Goal: Information Seeking & Learning: Learn about a topic

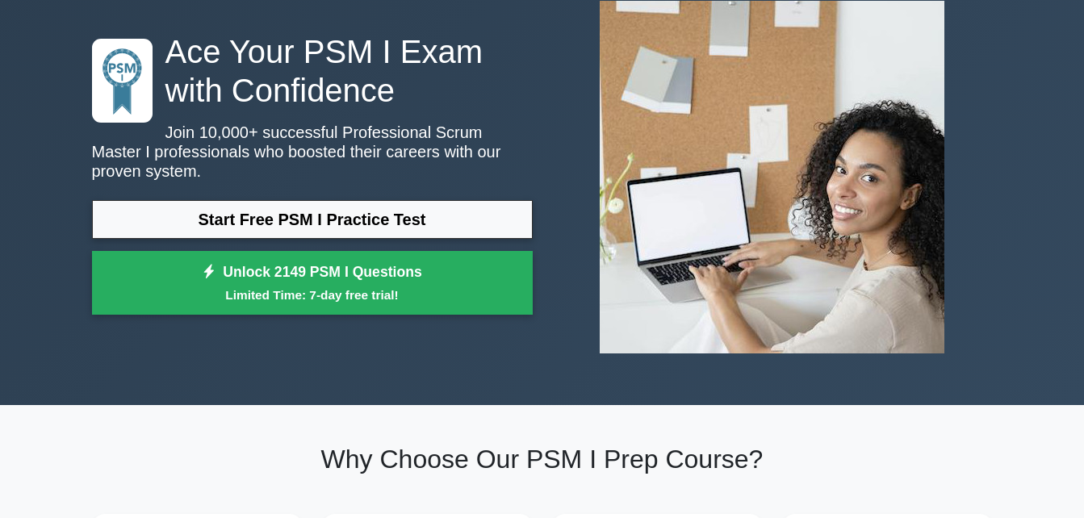
scroll to position [42, 0]
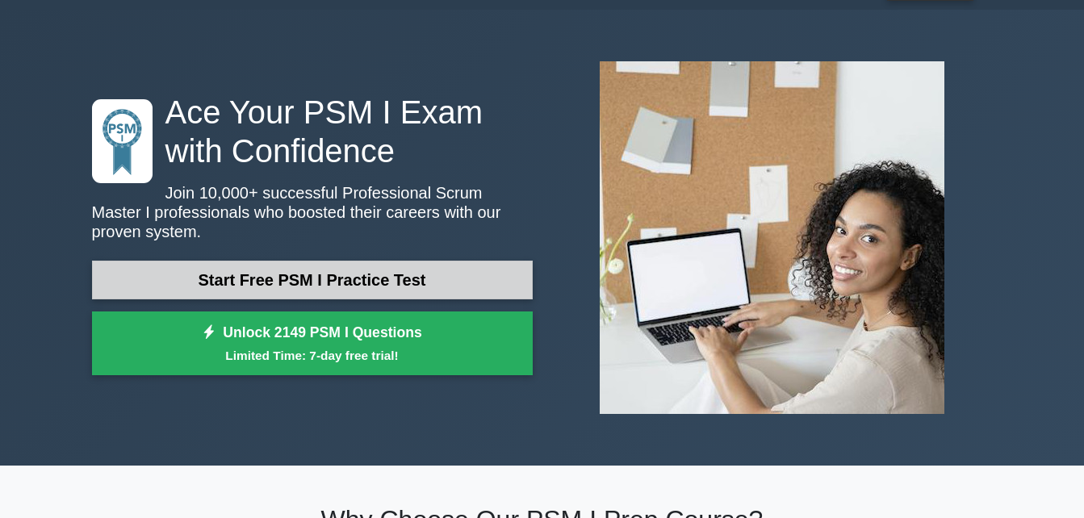
click at [428, 270] on link "Start Free PSM I Practice Test" at bounding box center [312, 280] width 441 height 39
click at [392, 268] on link "Start Free PSM I Practice Test" at bounding box center [312, 280] width 441 height 39
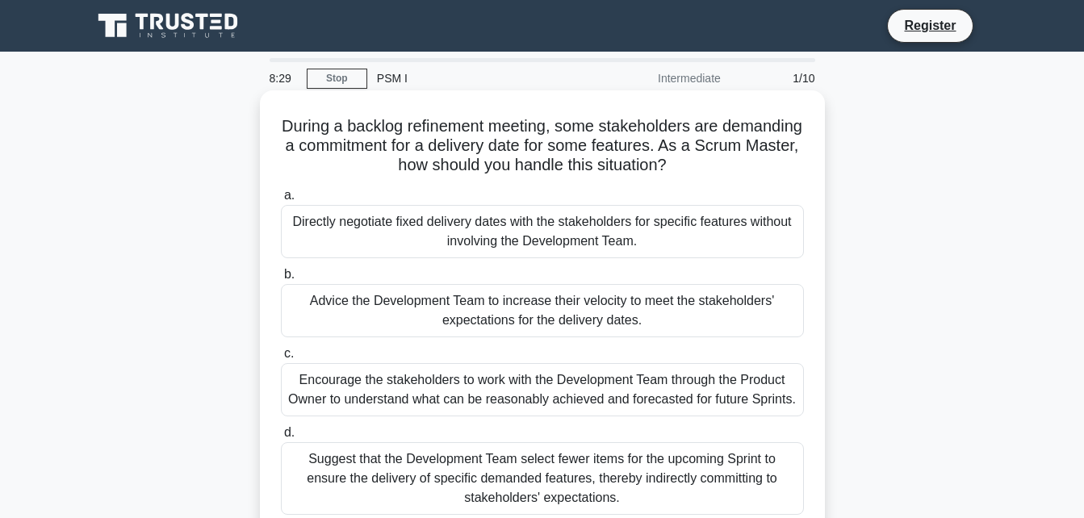
click at [310, 452] on div "Suggest that the Development Team select fewer items for the upcoming Sprint to…" at bounding box center [542, 478] width 523 height 73
click at [281, 438] on input "d. Suggest that the Development Team select fewer items for the upcoming Sprint…" at bounding box center [281, 433] width 0 height 10
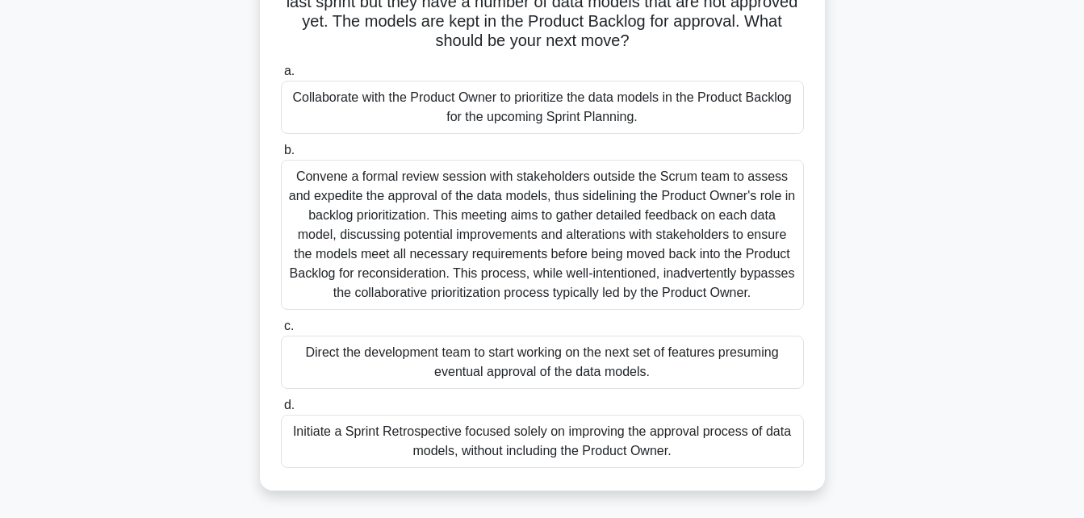
scroll to position [145, 0]
click at [448, 442] on div "Initiate a Sprint Retrospective focused solely on improving the approval proces…" at bounding box center [542, 440] width 523 height 53
click at [281, 410] on input "d. Initiate a Sprint Retrospective focused solely on improving the approval pro…" at bounding box center [281, 405] width 0 height 10
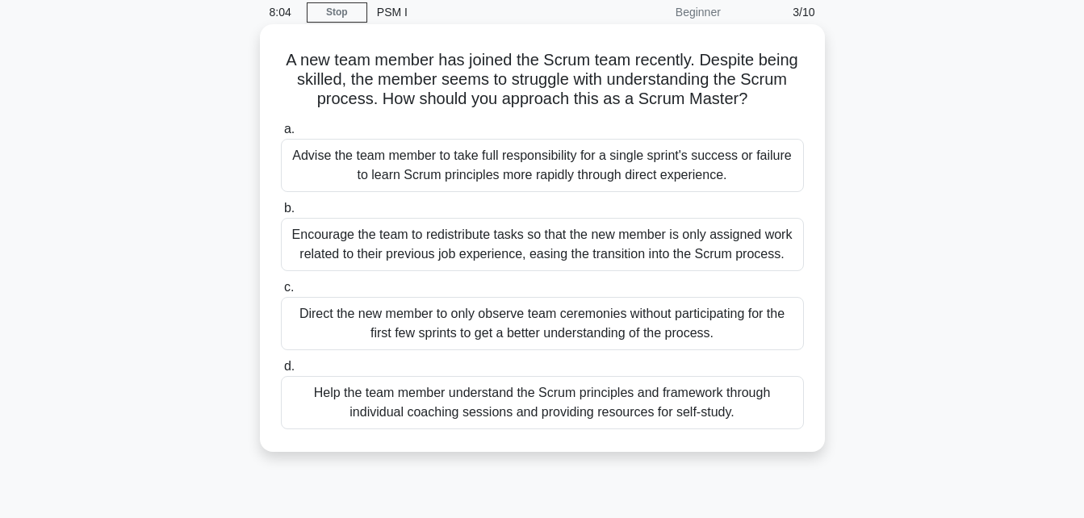
scroll to position [67, 0]
click at [692, 252] on div "Encourage the team to redistribute tasks so that the new member is only assigne…" at bounding box center [542, 243] width 523 height 53
click at [281, 213] on input "b. Encourage the team to redistribute tasks so that the new member is only assi…" at bounding box center [281, 208] width 0 height 10
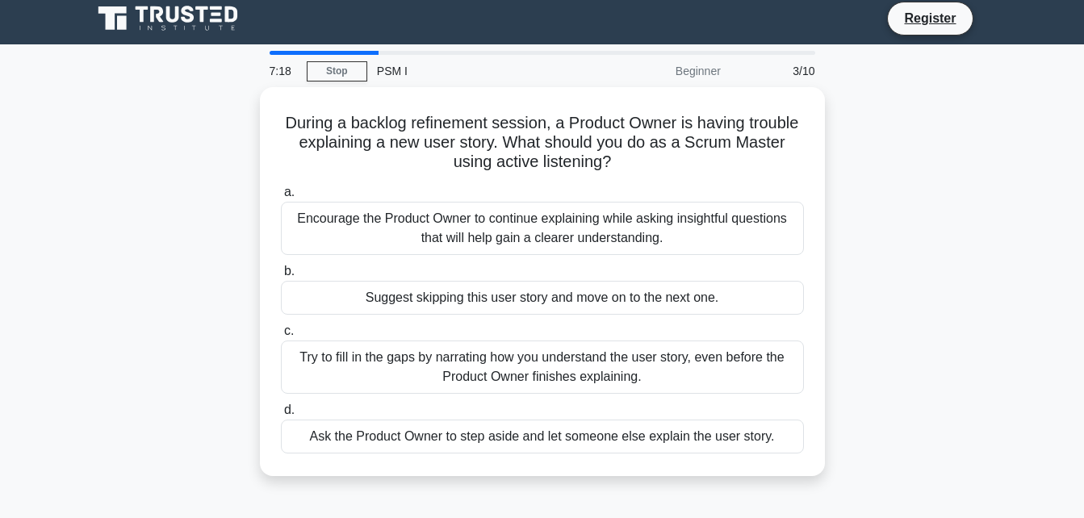
scroll to position [0, 0]
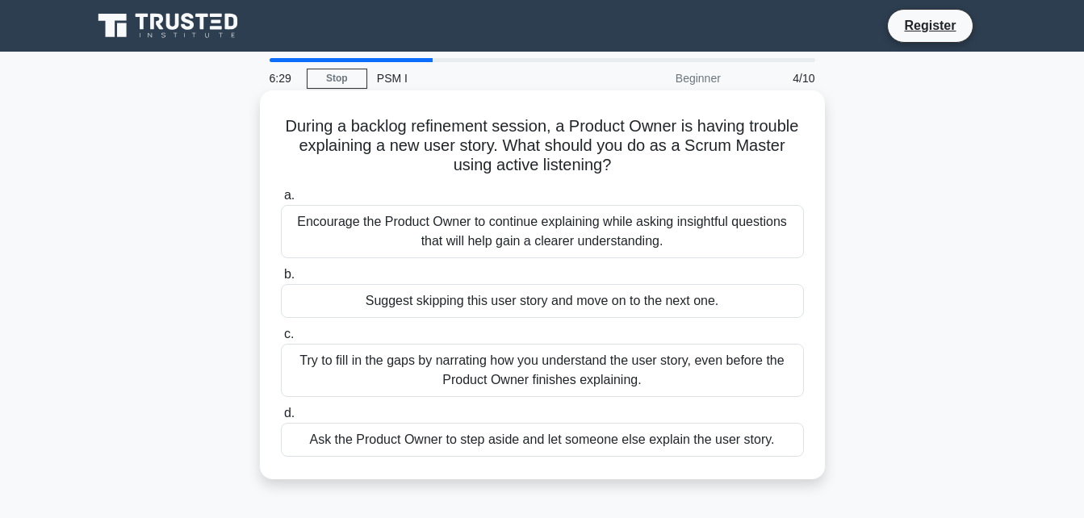
click at [712, 243] on div "Encourage the Product Owner to continue explaining while asking insightful ques…" at bounding box center [542, 231] width 523 height 53
click at [281, 201] on input "a. Encourage the Product Owner to continue explaining while asking insightful q…" at bounding box center [281, 196] width 0 height 10
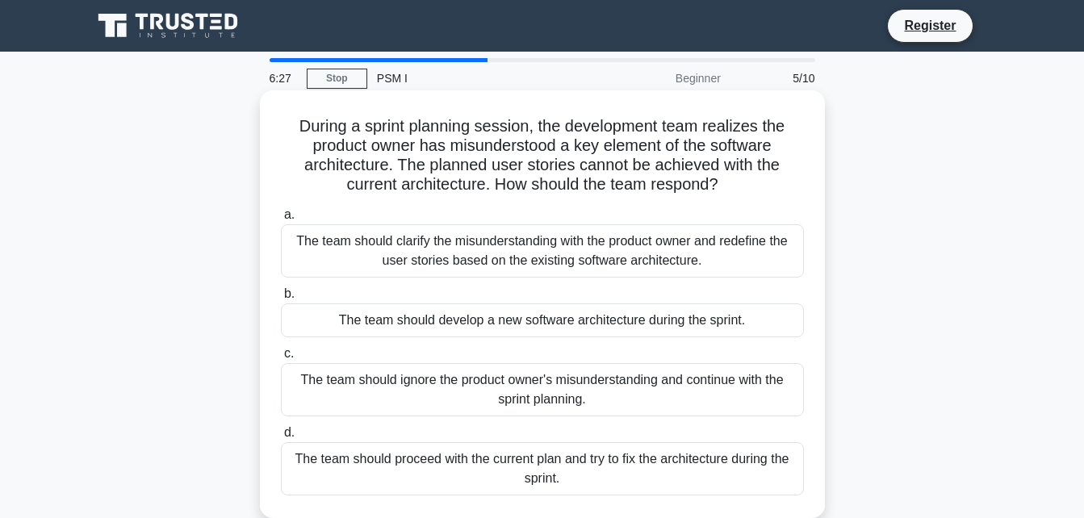
click at [704, 312] on div "The team should develop a new software architecture during the sprint." at bounding box center [542, 321] width 523 height 34
click at [281, 300] on input "b. The team should develop a new software architecture during the sprint." at bounding box center [281, 294] width 0 height 10
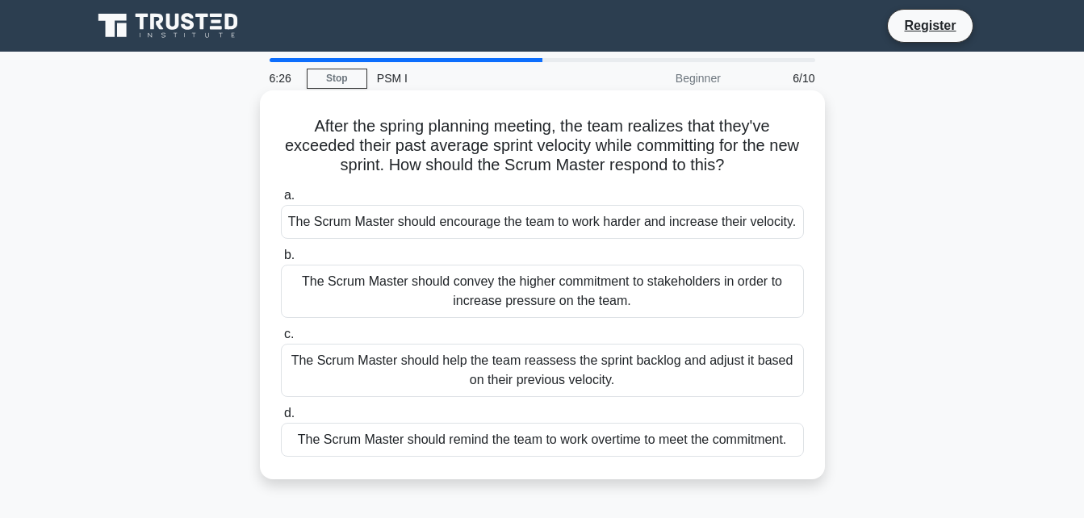
click at [623, 374] on div "The Scrum Master should help the team reassess the sprint backlog and adjust it…" at bounding box center [542, 370] width 523 height 53
click at [281, 340] on input "c. The Scrum Master should help the team reassess the sprint backlog and adjust…" at bounding box center [281, 334] width 0 height 10
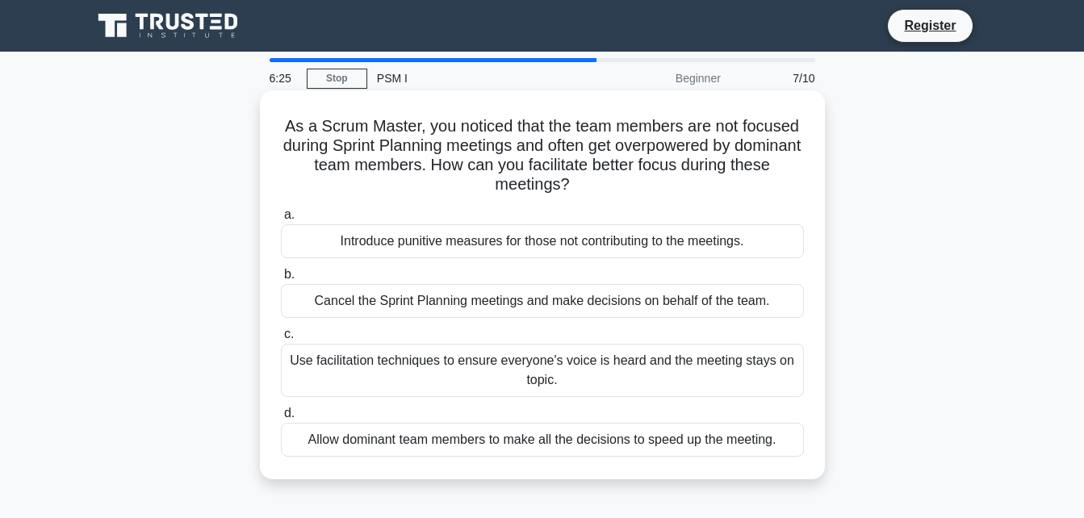
click at [652, 252] on div "Introduce punitive measures for those not contributing to the meetings." at bounding box center [542, 241] width 523 height 34
click at [281, 220] on input "a. Introduce punitive measures for those not contributing to the meetings." at bounding box center [281, 215] width 0 height 10
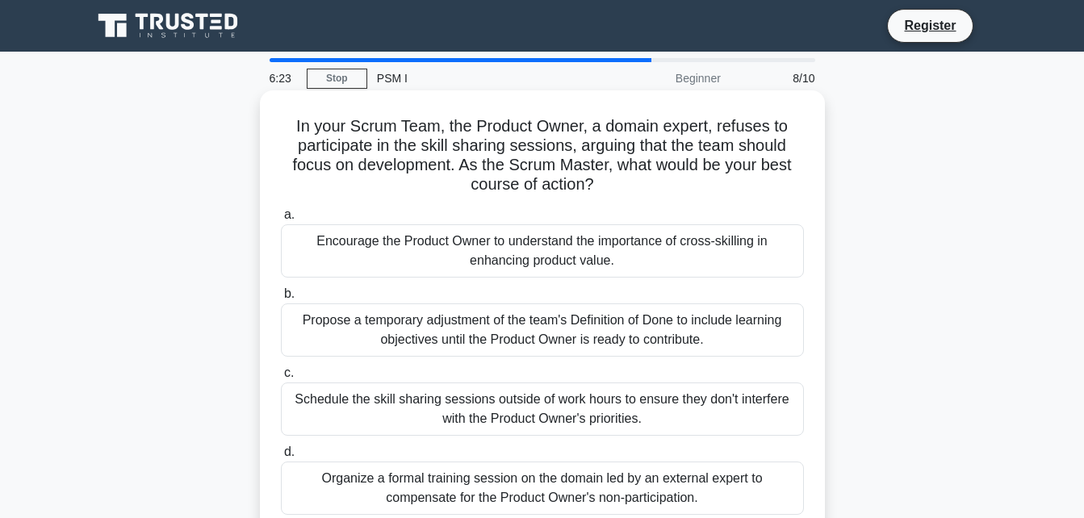
click at [646, 426] on div "Schedule the skill sharing sessions outside of work hours to ensure they don't …" at bounding box center [542, 409] width 523 height 53
click at [281, 379] on input "c. Schedule the skill sharing sessions outside of work hours to ensure they don…" at bounding box center [281, 373] width 0 height 10
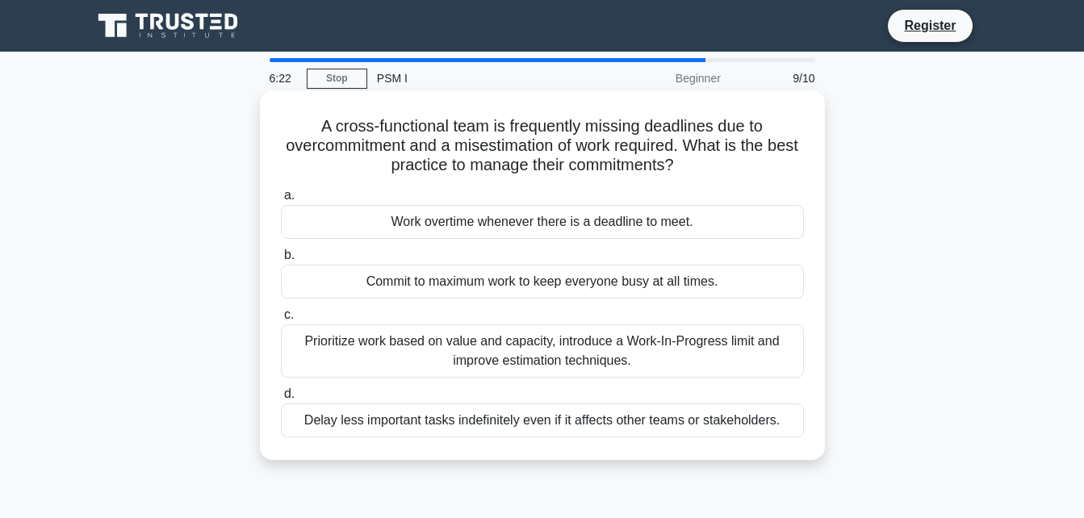
click at [683, 227] on div "Work overtime whenever there is a deadline to meet." at bounding box center [542, 222] width 523 height 34
click at [281, 201] on input "a. Work overtime whenever there is a deadline to meet." at bounding box center [281, 196] width 0 height 10
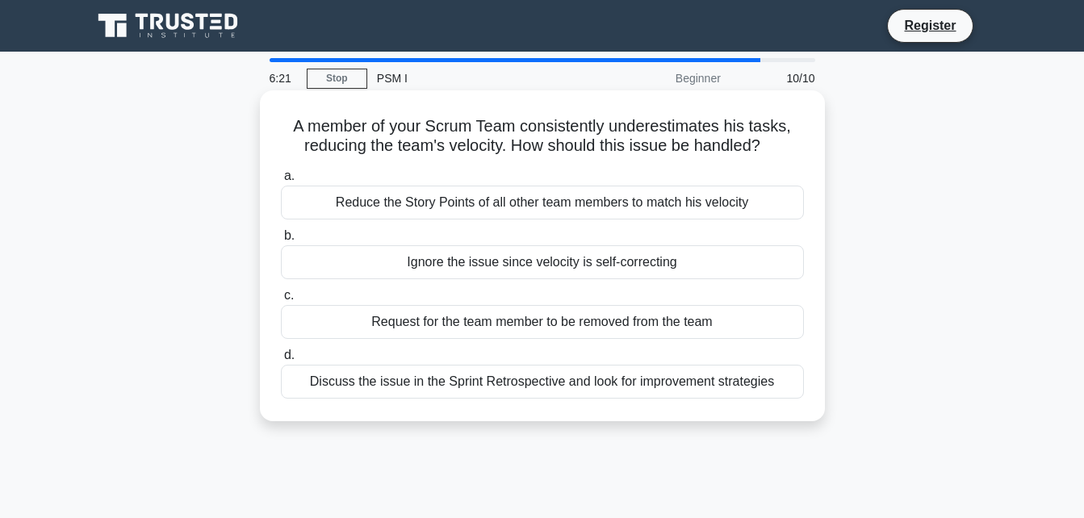
click at [624, 319] on div "Request for the team member to be removed from the team" at bounding box center [542, 322] width 523 height 34
click at [281, 301] on input "c. Request for the team member to be removed from the team" at bounding box center [281, 296] width 0 height 10
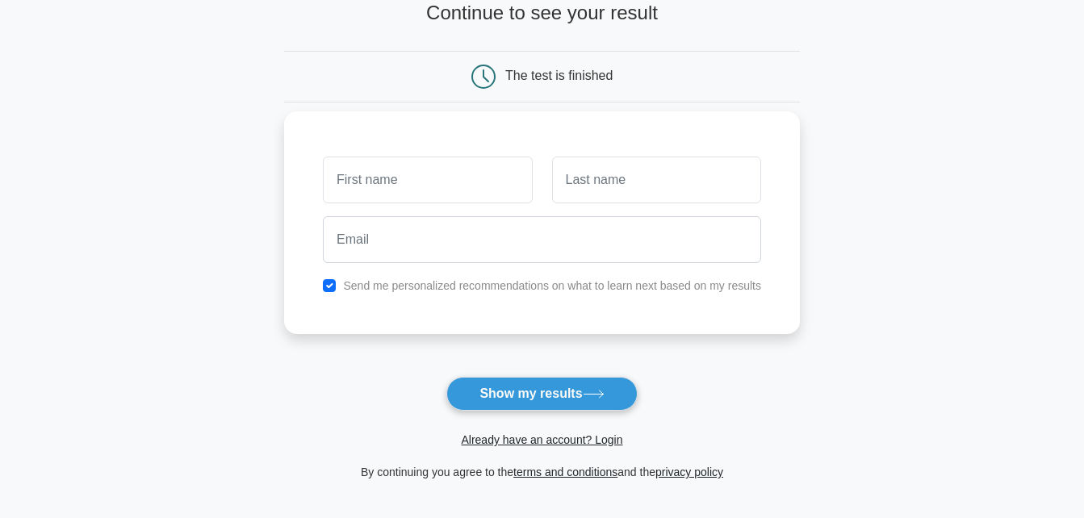
scroll to position [104, 0]
